Goal: Task Accomplishment & Management: Use online tool/utility

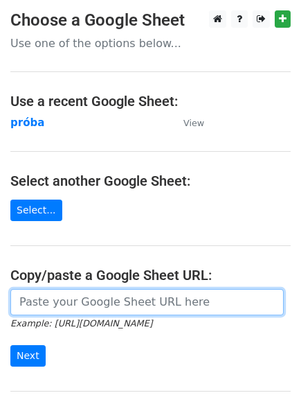
click at [60, 294] on input "url" at bounding box center [147, 302] width 274 height 26
paste input "[URL][DOMAIN_NAME]"
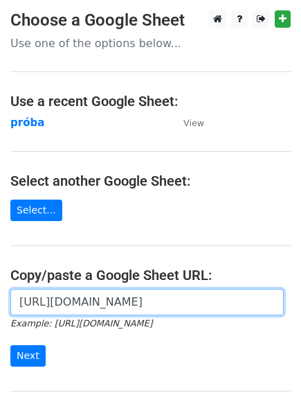
scroll to position [0, 412]
type input "[URL][DOMAIN_NAME]"
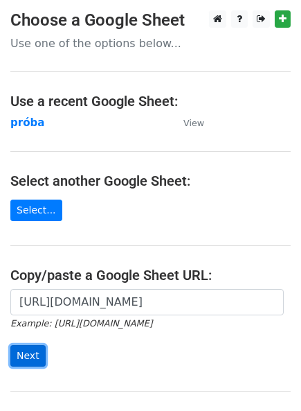
scroll to position [0, 0]
click at [27, 353] on input "Next" at bounding box center [27, 355] width 35 height 21
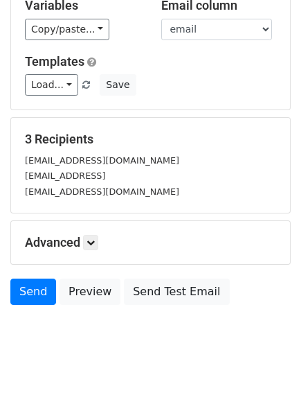
scroll to position [156, 0]
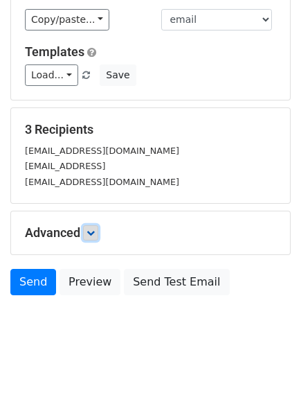
click at [94, 233] on icon at bounding box center [91, 233] width 8 height 8
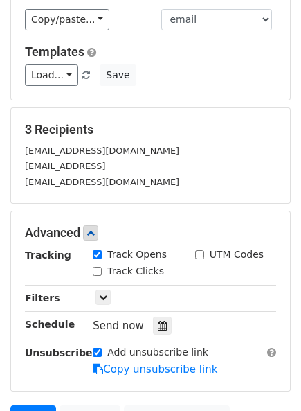
click at [97, 267] on input "Track Clicks" at bounding box center [97, 271] width 9 height 9
checkbox input "true"
click at [196, 251] on input "UTM Codes" at bounding box center [199, 254] width 9 height 9
checkbox input "true"
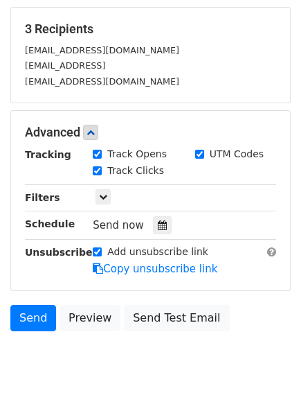
scroll to position [262, 0]
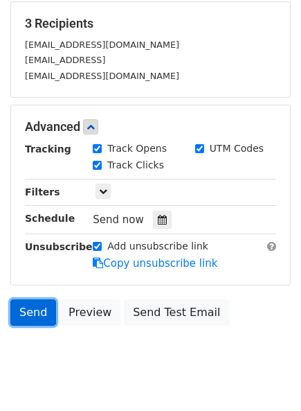
click at [33, 313] on link "Send" at bounding box center [33, 312] width 46 height 26
